Goal: Task Accomplishment & Management: Manage account settings

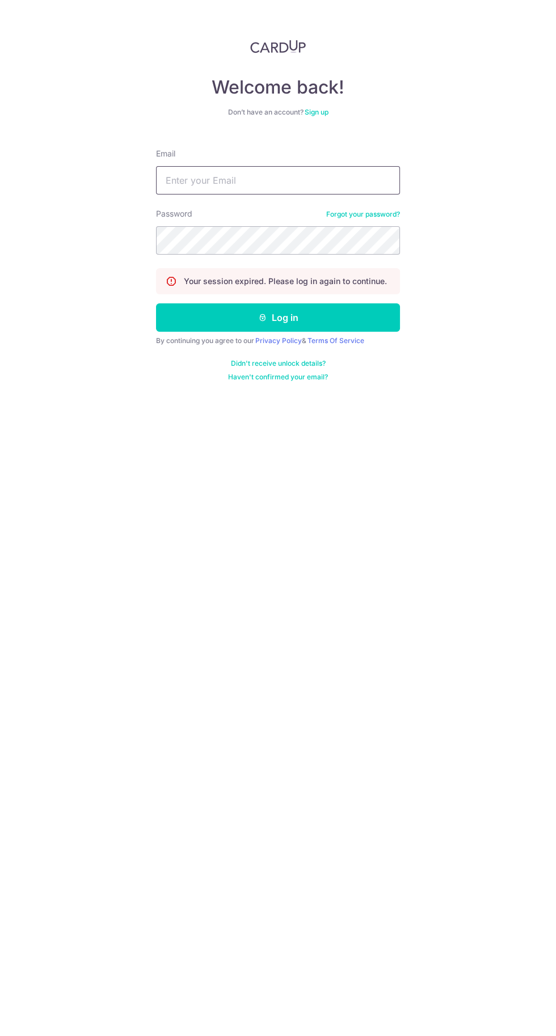
click at [292, 180] on input "Email" at bounding box center [278, 180] width 244 height 28
type input "[EMAIL_ADDRESS][DOMAIN_NAME]"
click at [156, 303] on button "Log in" at bounding box center [278, 317] width 244 height 28
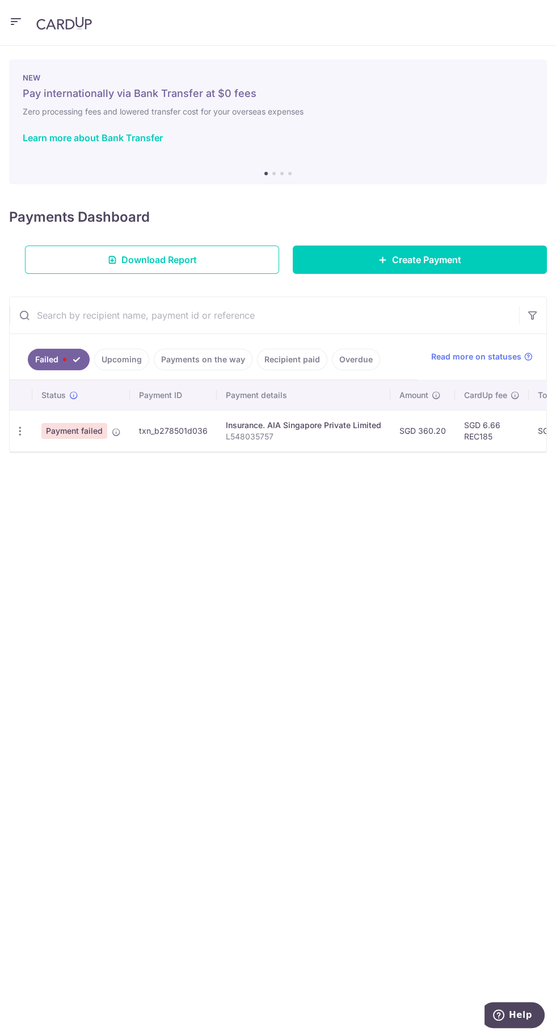
click at [24, 429] on icon "button" at bounding box center [20, 431] width 12 height 12
click at [86, 469] on link "Update payment" at bounding box center [69, 461] width 118 height 27
radio input "true"
type input "360.20"
type input "L548035757"
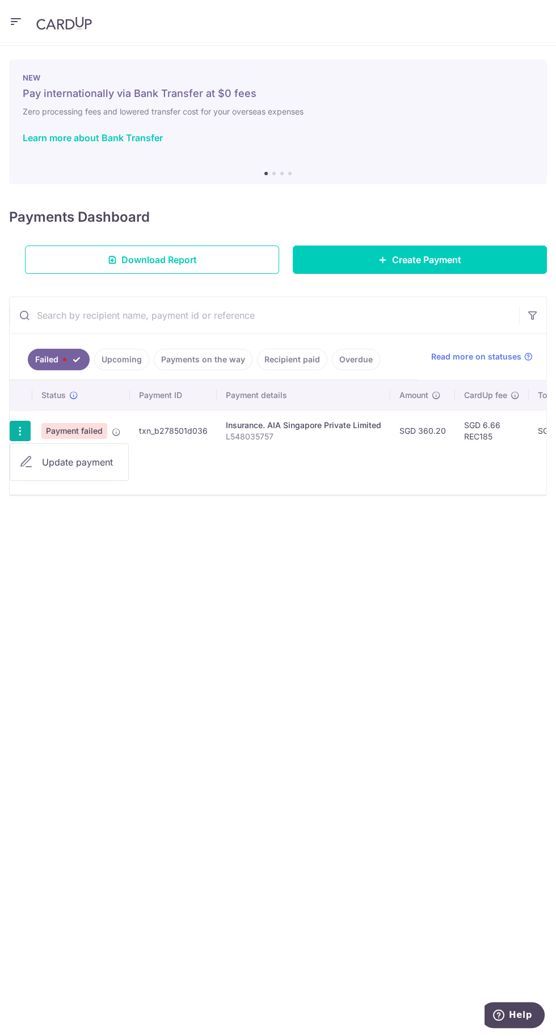
type input "REC185"
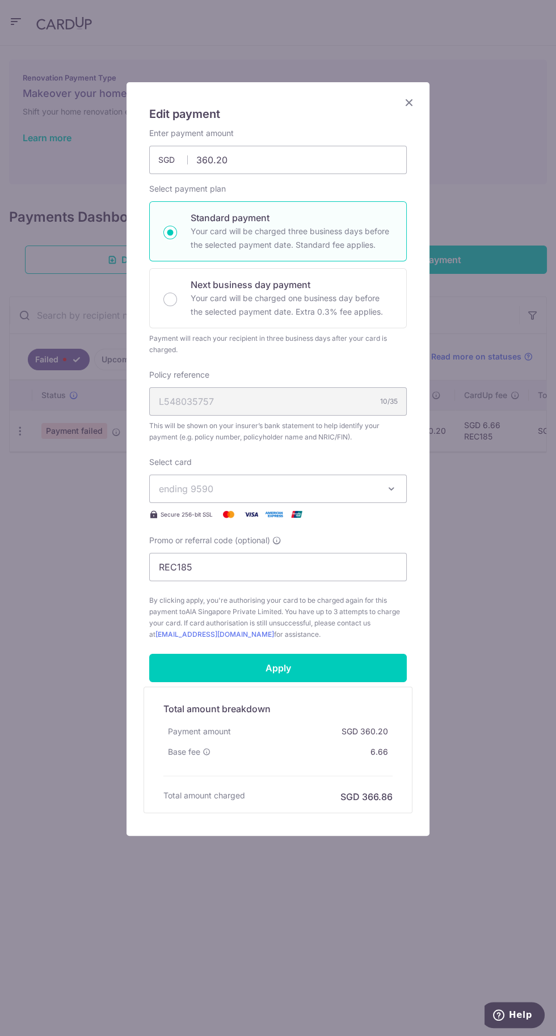
click at [389, 498] on button "ending 9590" at bounding box center [277, 488] width 257 height 28
click at [388, 495] on div at bounding box center [278, 459] width 304 height 754
click at [406, 107] on icon "Close" at bounding box center [409, 102] width 14 height 14
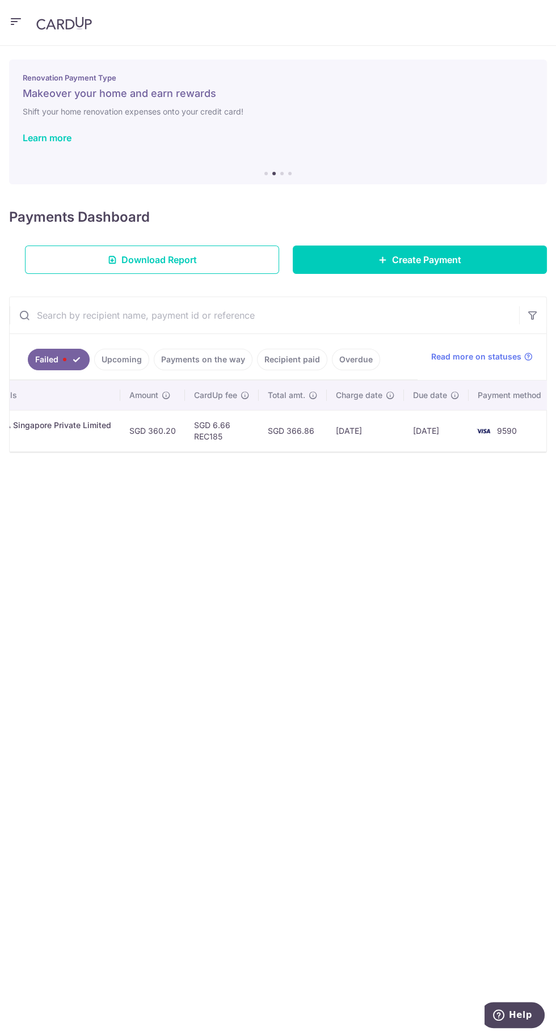
scroll to position [0, 270]
click at [218, 357] on link "Payments on the way" at bounding box center [203, 360] width 99 height 22
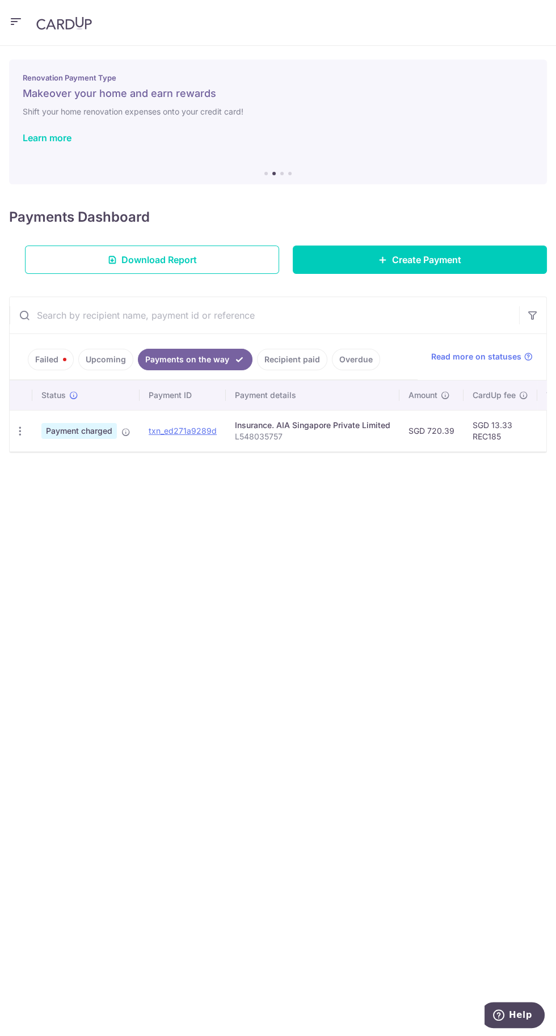
click at [23, 429] on icon "button" at bounding box center [20, 431] width 12 height 12
click at [314, 659] on div at bounding box center [278, 518] width 556 height 1036
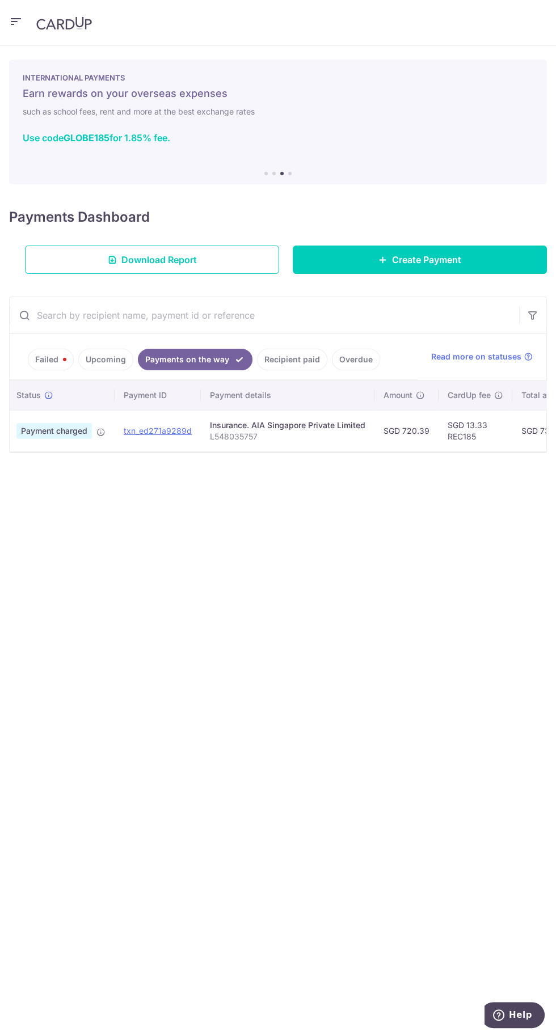
scroll to position [0, 0]
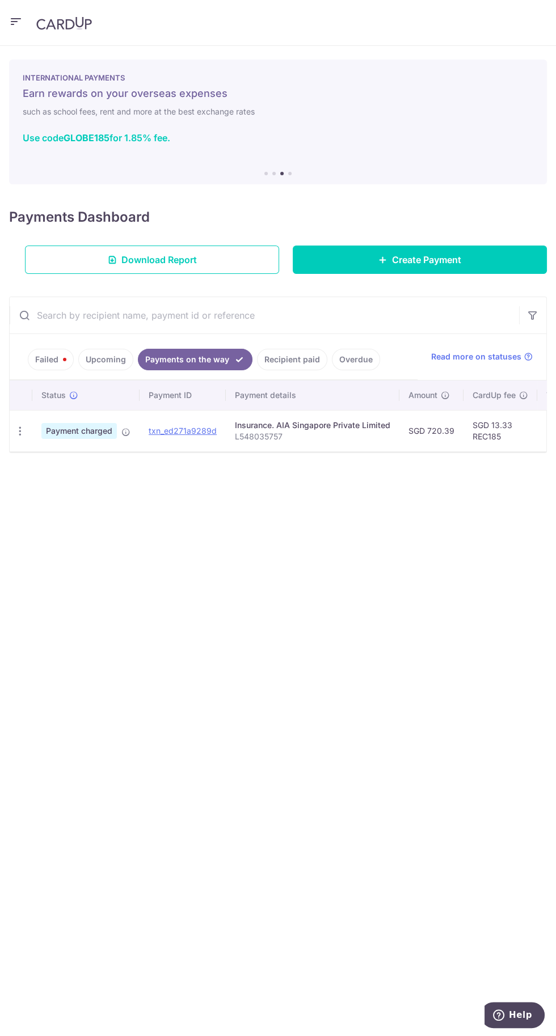
click at [22, 431] on icon "button" at bounding box center [20, 431] width 12 height 12
click at [308, 464] on div at bounding box center [278, 518] width 556 height 1036
click at [121, 353] on link "Upcoming" at bounding box center [105, 360] width 55 height 22
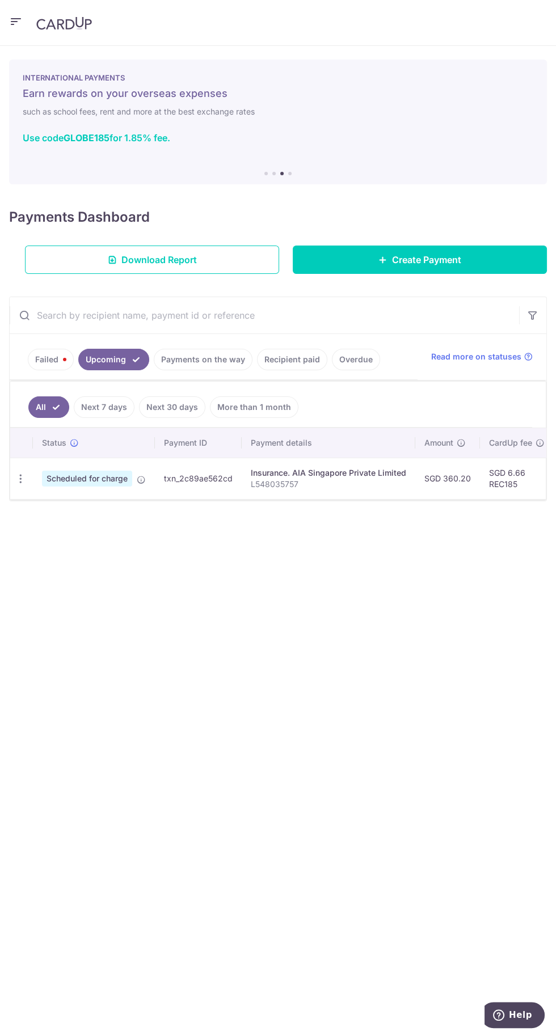
click at [23, 476] on icon "button" at bounding box center [21, 479] width 12 height 12
click at [94, 544] on link "Cancel payment" at bounding box center [70, 537] width 118 height 28
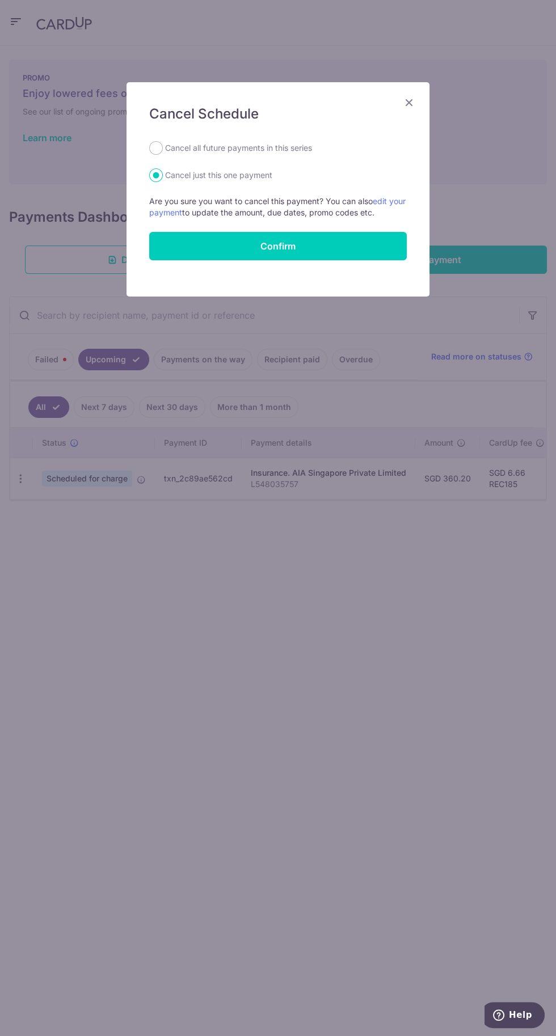
click at [285, 151] on label "Cancel all future payments in this series" at bounding box center [238, 148] width 147 height 14
click at [163, 151] on input "Cancel all future payments in this series" at bounding box center [156, 148] width 14 height 14
radio input "true"
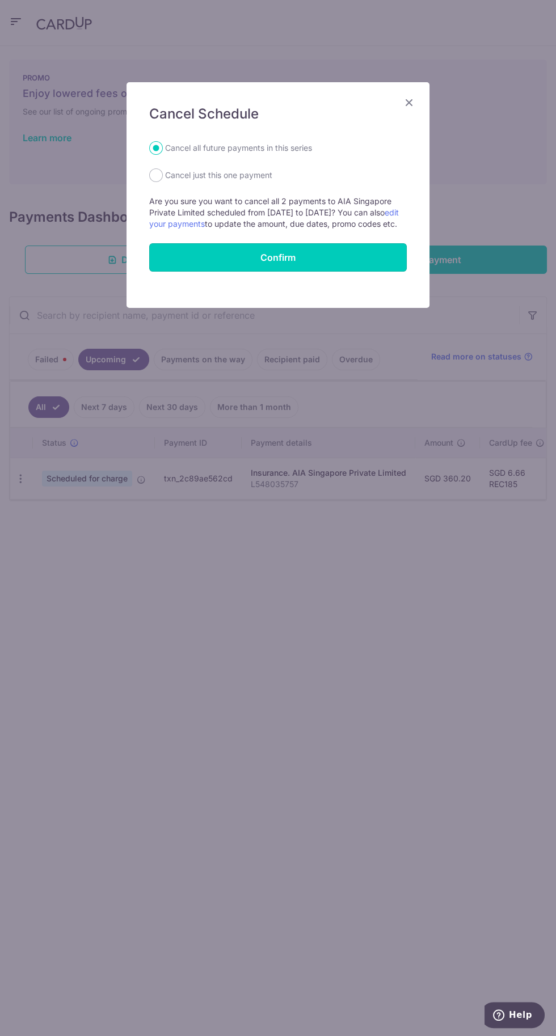
click at [351, 272] on button "Confirm" at bounding box center [277, 257] width 257 height 28
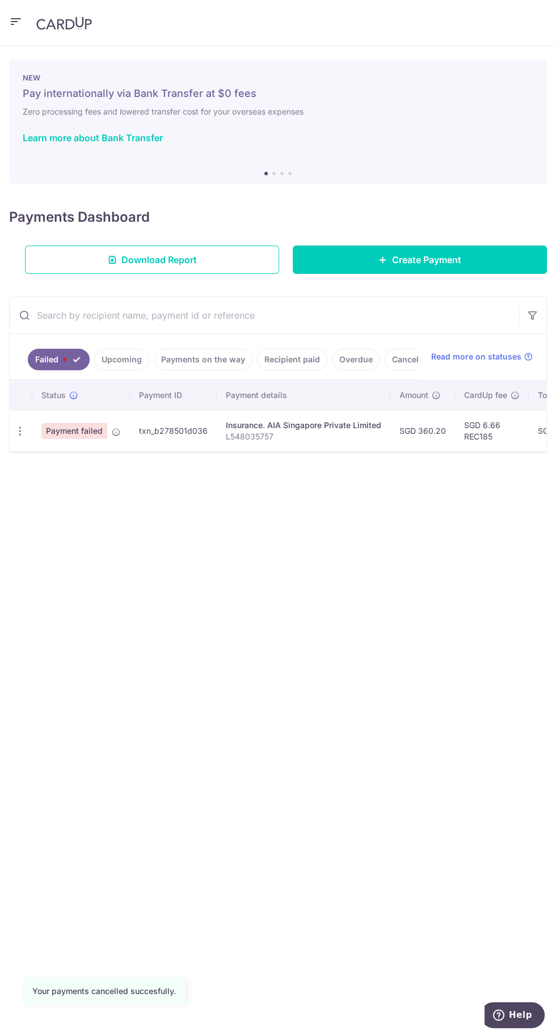
click at [22, 429] on icon "button" at bounding box center [20, 431] width 12 height 12
click at [94, 461] on span "Update payment" at bounding box center [80, 462] width 77 height 14
radio input "true"
type input "360.20"
type input "L548035757"
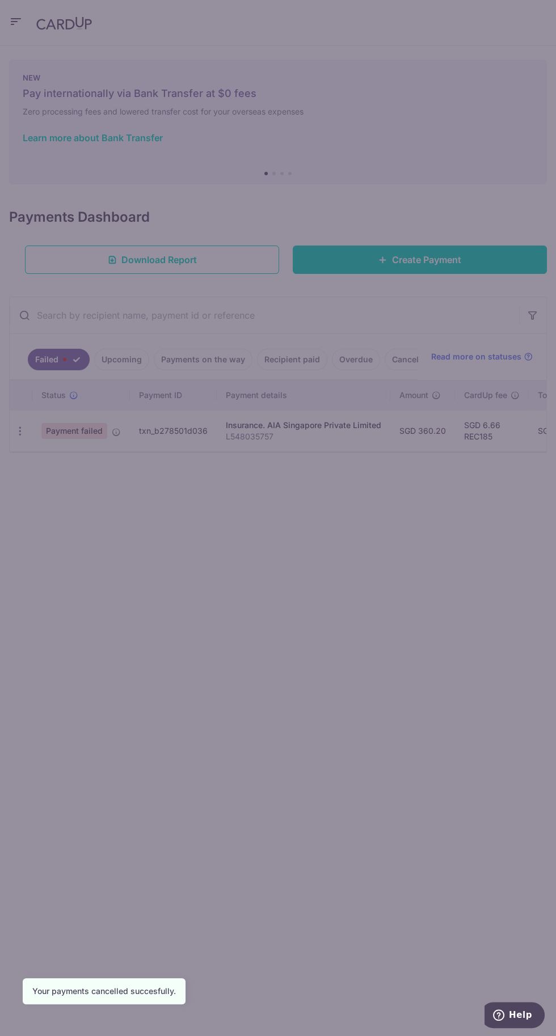
type input "REC185"
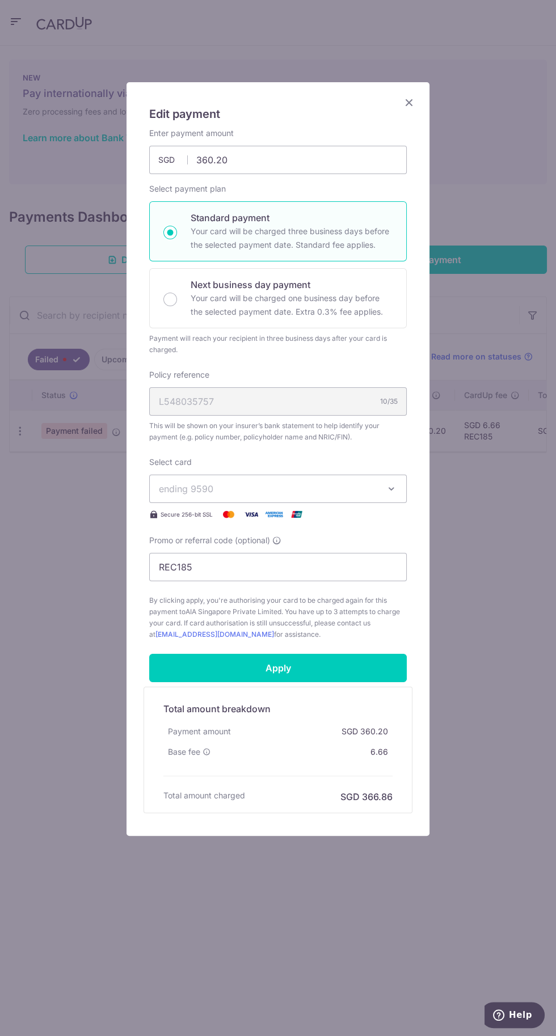
click at [335, 492] on span "ending 9590" at bounding box center [268, 489] width 218 height 14
click at [366, 490] on div at bounding box center [278, 459] width 304 height 754
click at [336, 156] on input "360.20" at bounding box center [277, 160] width 257 height 28
click at [378, 601] on span "By clicking apply, you're authorising your card to be charged again for this pa…" at bounding box center [277, 617] width 257 height 45
type input "0.00"
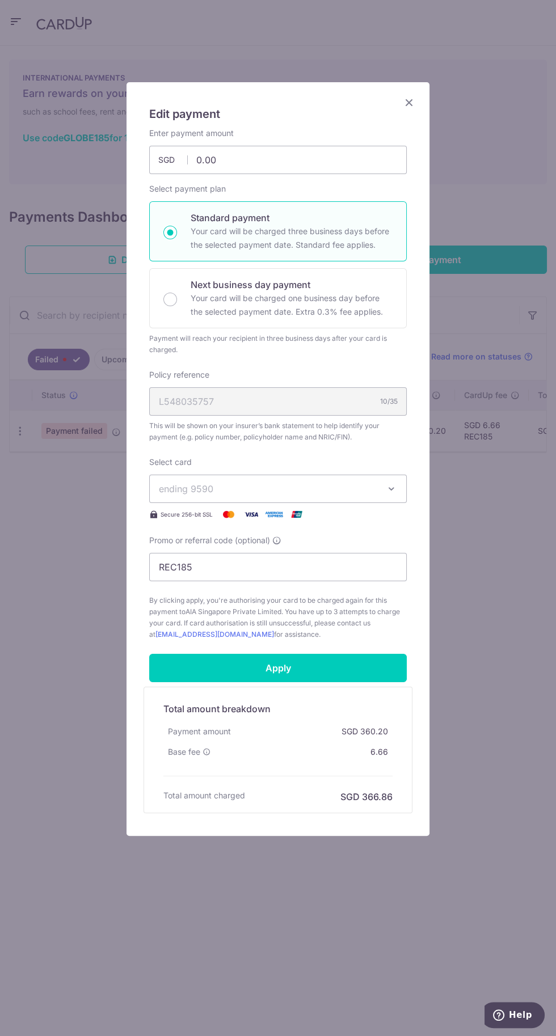
click at [404, 101] on icon "Close" at bounding box center [409, 102] width 14 height 14
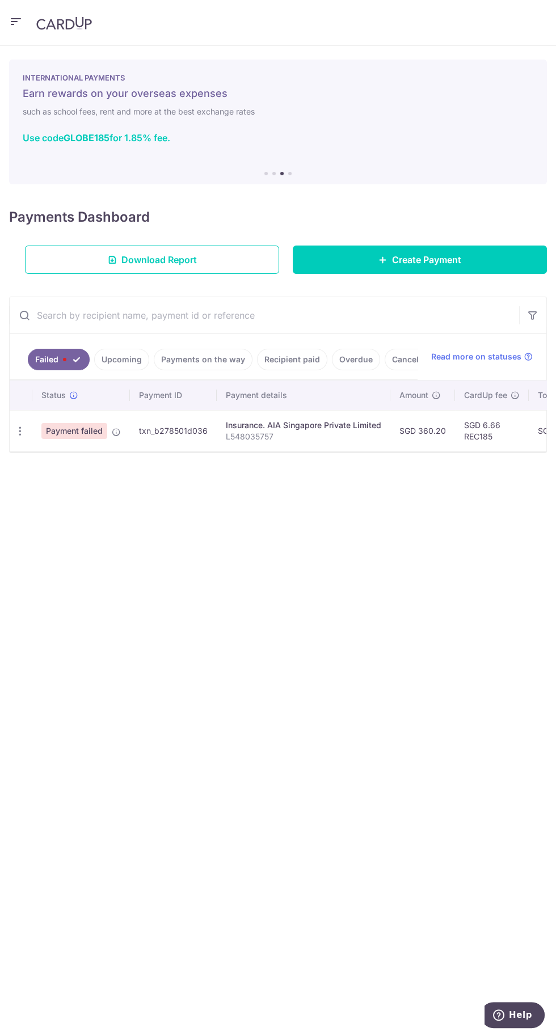
copy td "txn_b278501d036"
